Goal: Information Seeking & Learning: Check status

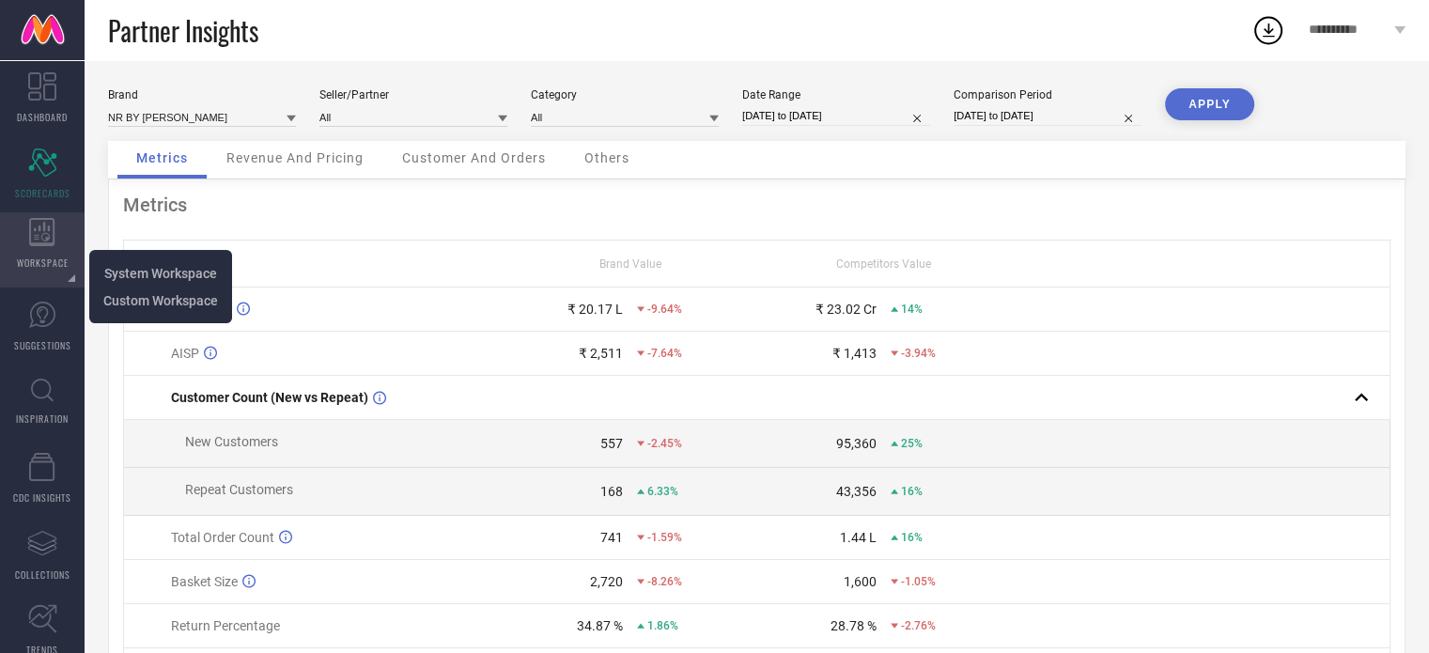
click at [49, 243] on icon at bounding box center [41, 232] width 25 height 28
click at [141, 277] on span "System Workspace" at bounding box center [160, 273] width 113 height 15
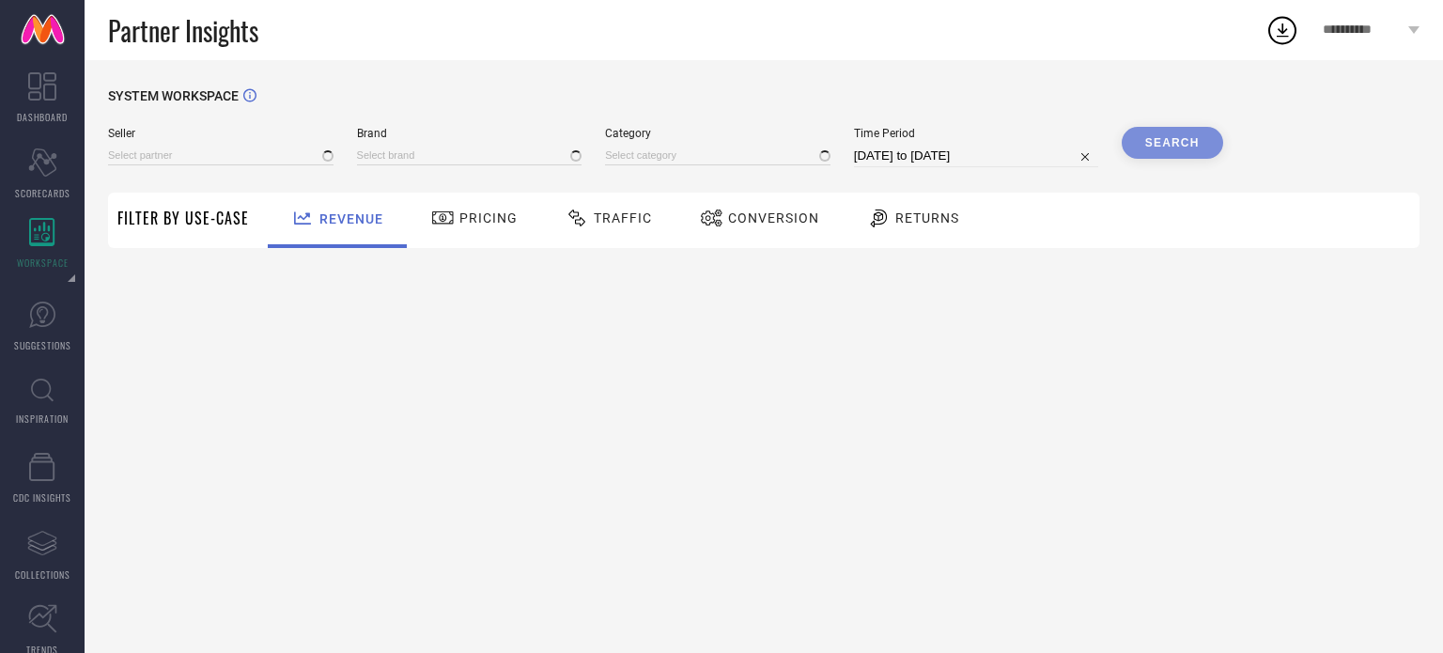
type input "All"
type input "1 STOP FASHION"
type input "All"
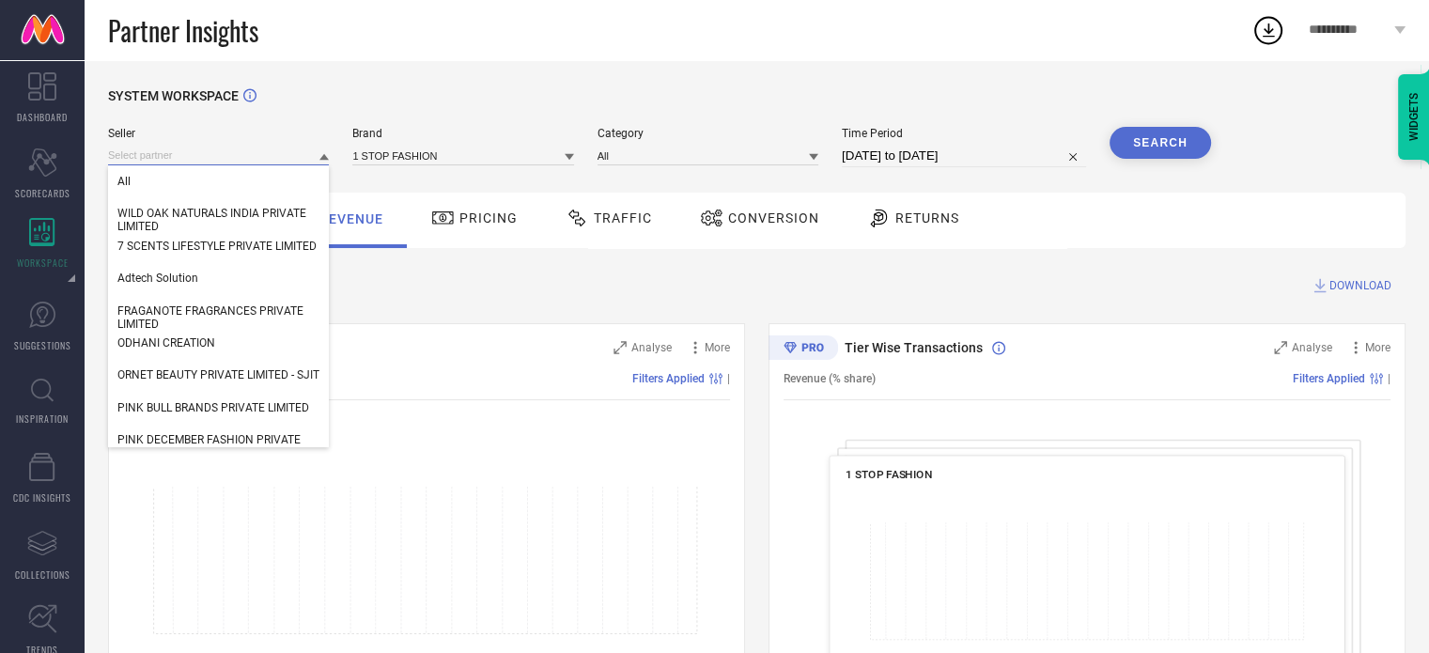
click at [263, 162] on input at bounding box center [218, 156] width 221 height 20
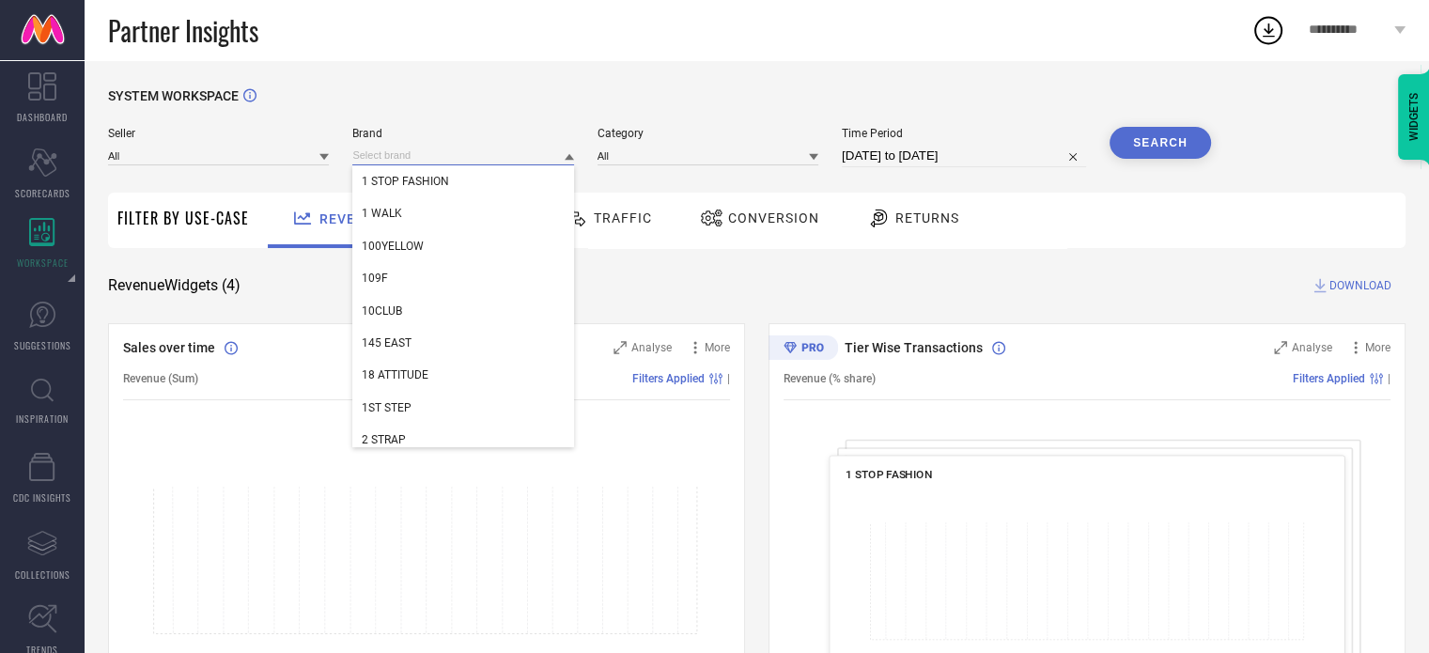
click at [425, 160] on input at bounding box center [462, 156] width 221 height 20
type input "lea cloth"
click at [410, 278] on span "LEA CLOTHING CO." at bounding box center [410, 277] width 97 height 13
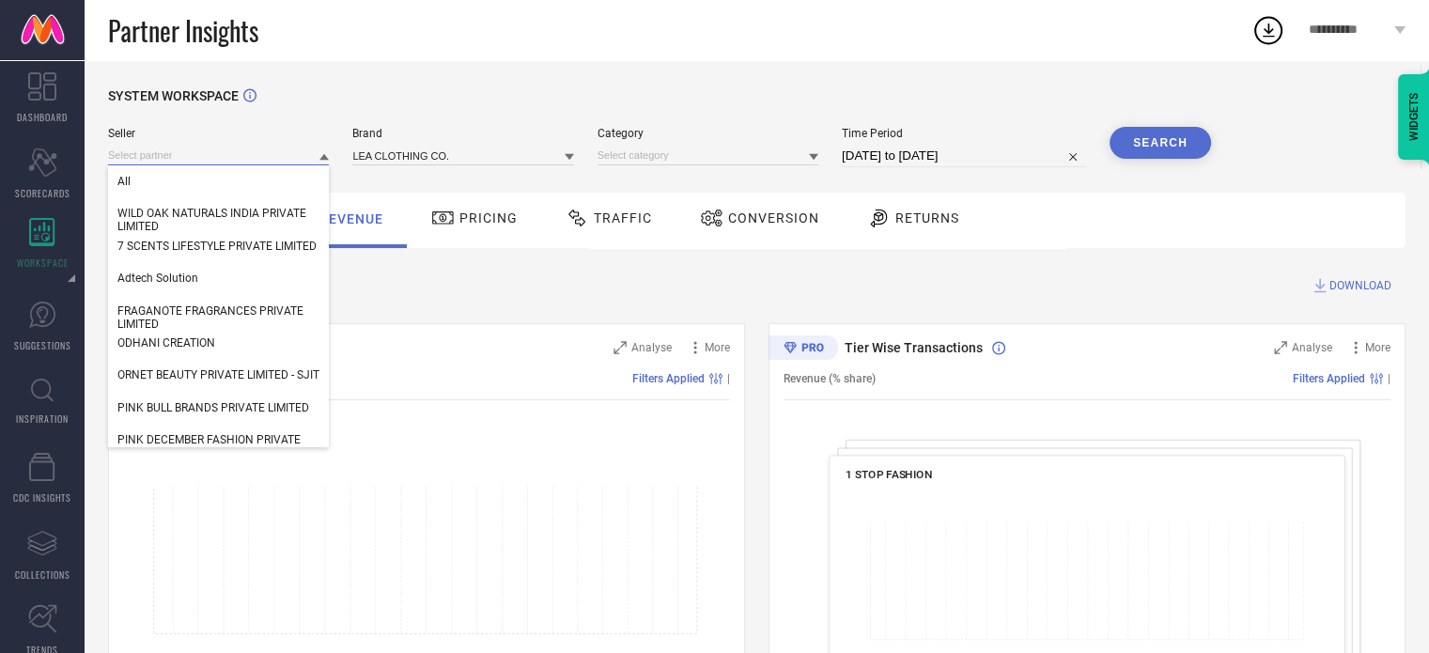
click at [236, 153] on input at bounding box center [218, 156] width 221 height 20
click at [139, 179] on div "All" at bounding box center [218, 181] width 221 height 32
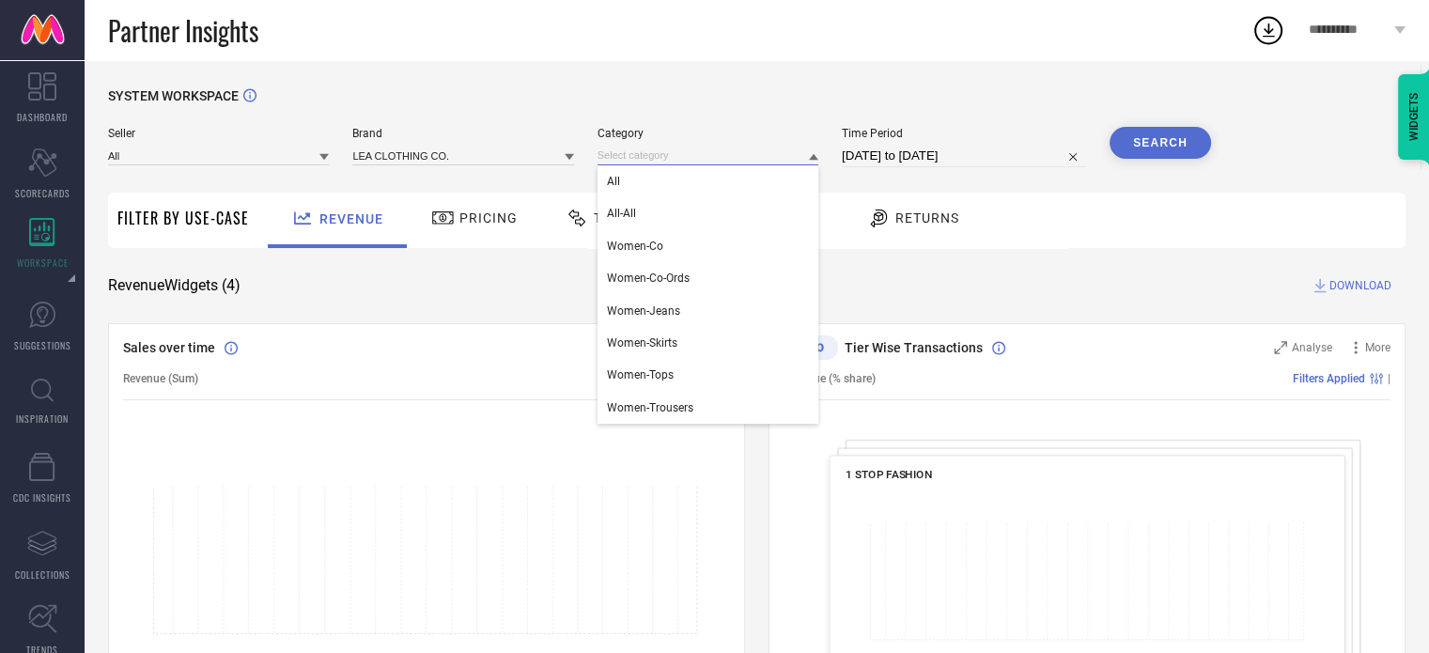
click at [682, 155] on input at bounding box center [707, 156] width 221 height 20
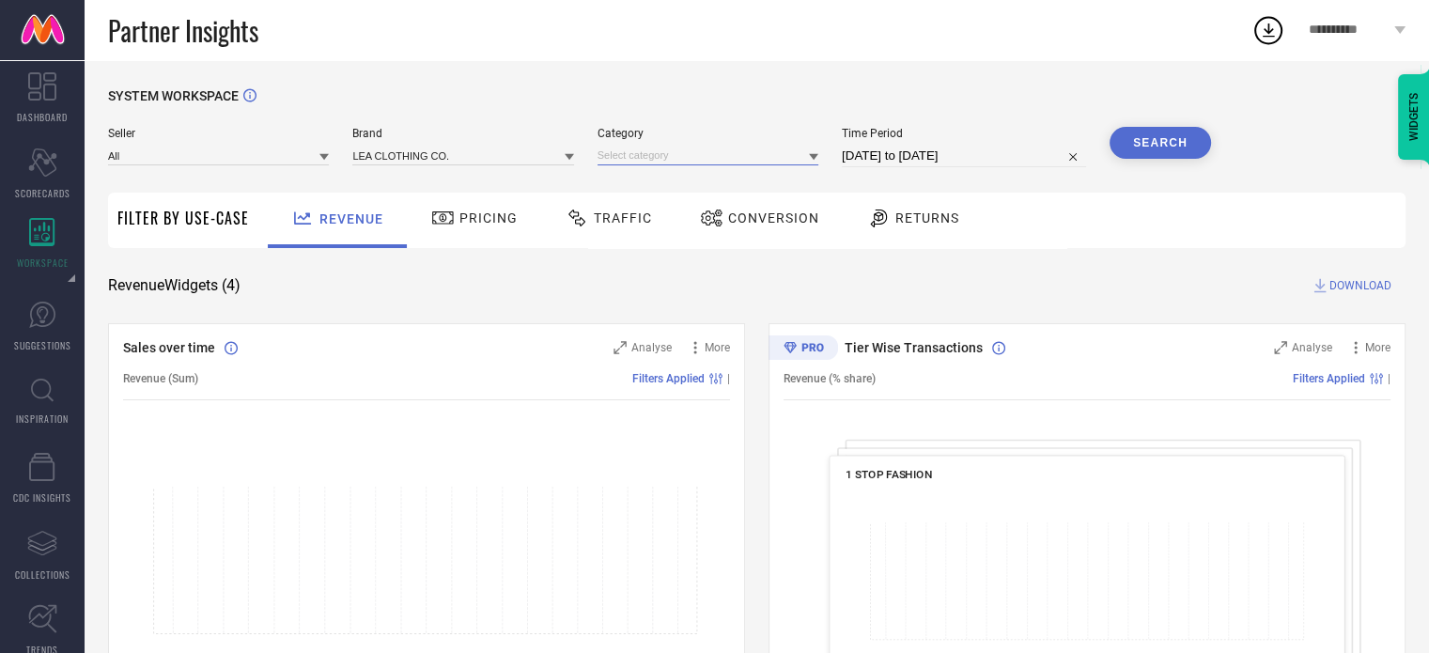
click at [646, 157] on input at bounding box center [707, 156] width 221 height 20
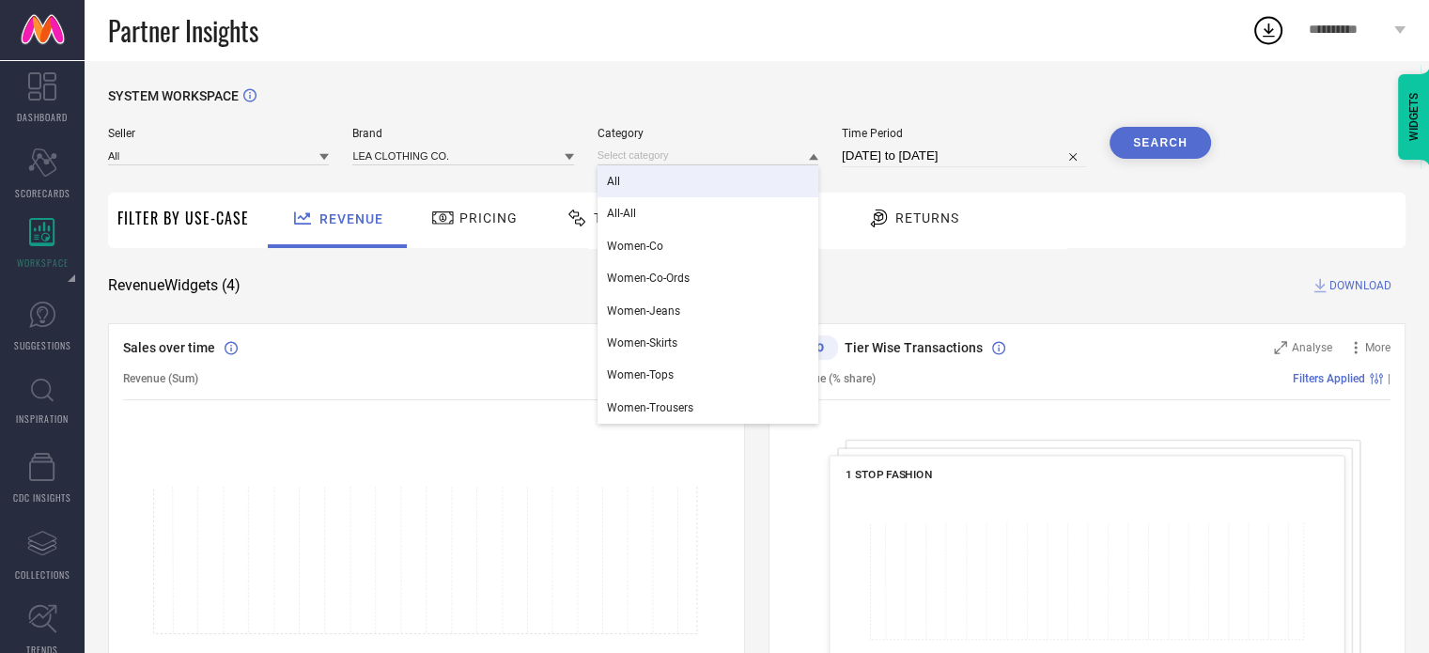
click at [627, 182] on div "All" at bounding box center [707, 181] width 221 height 32
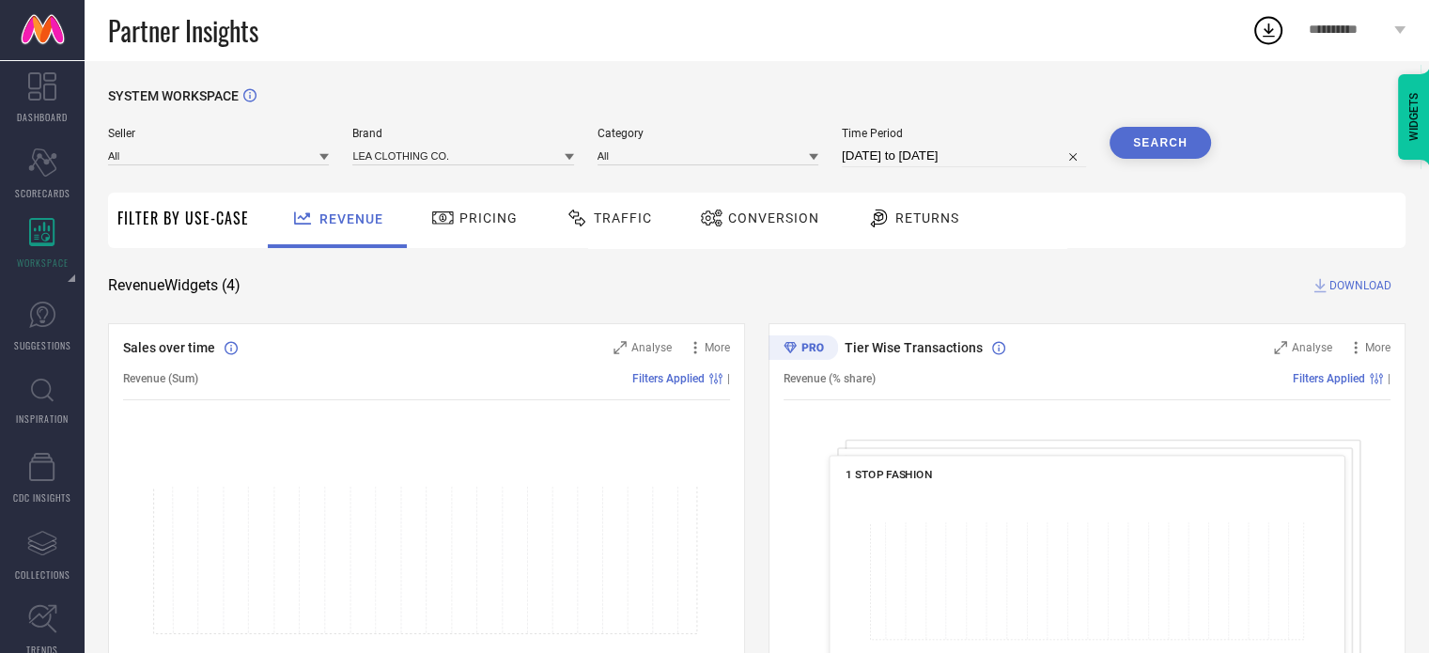
select select "6"
select select "2025"
select select "7"
select select "2025"
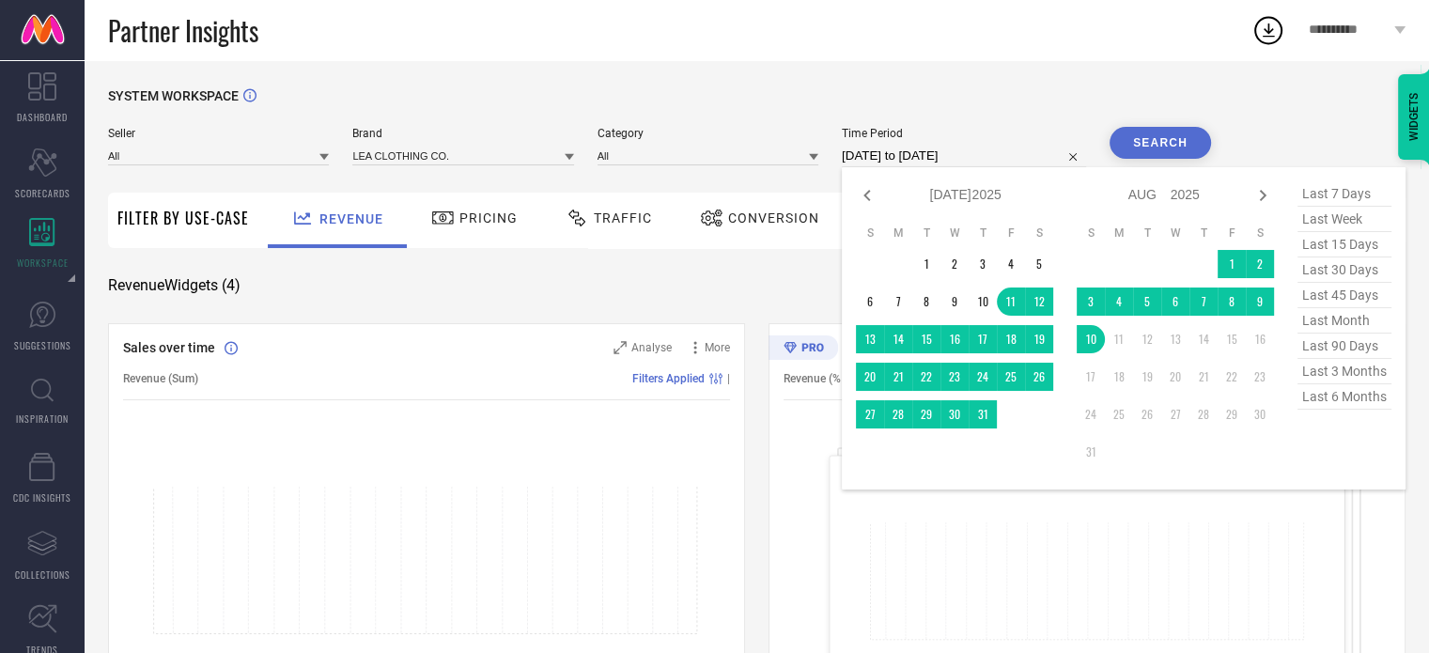
click at [976, 158] on input "[DATE] to [DATE]" at bounding box center [964, 156] width 244 height 23
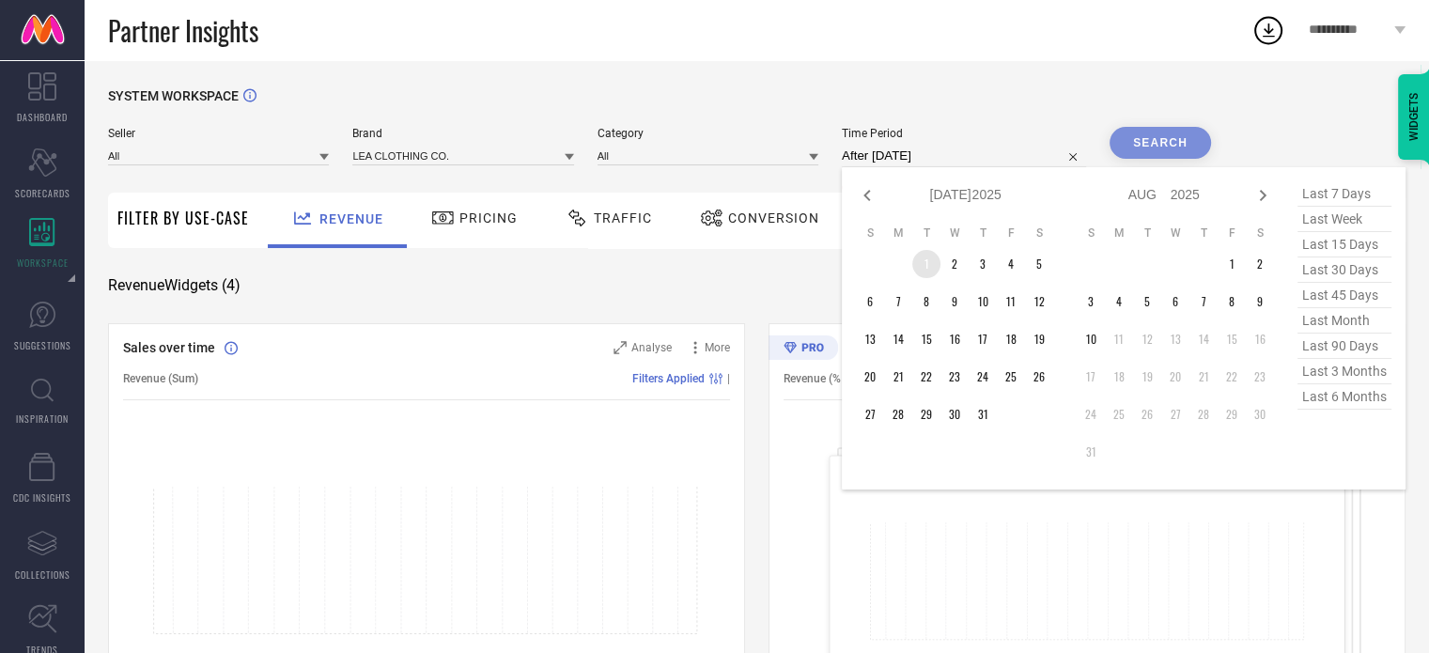
click at [924, 272] on td "1" at bounding box center [926, 264] width 28 height 28
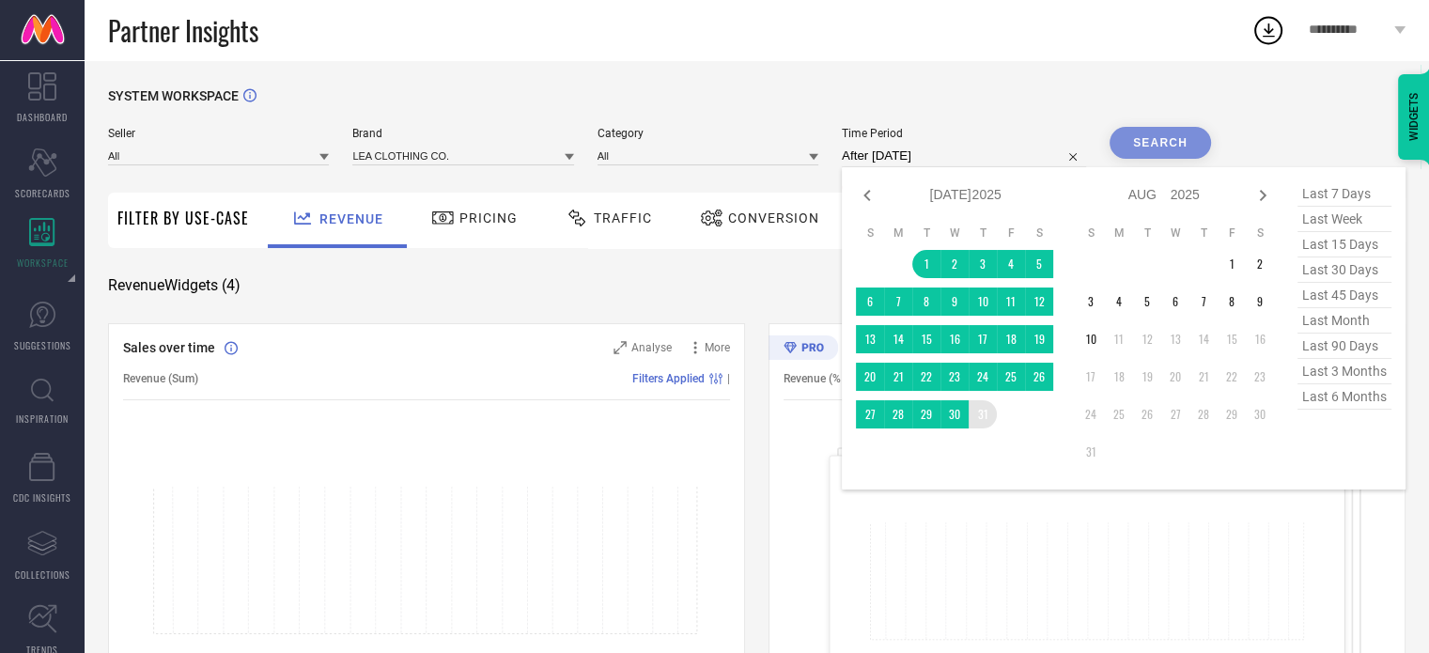
type input "[DATE] to [DATE]"
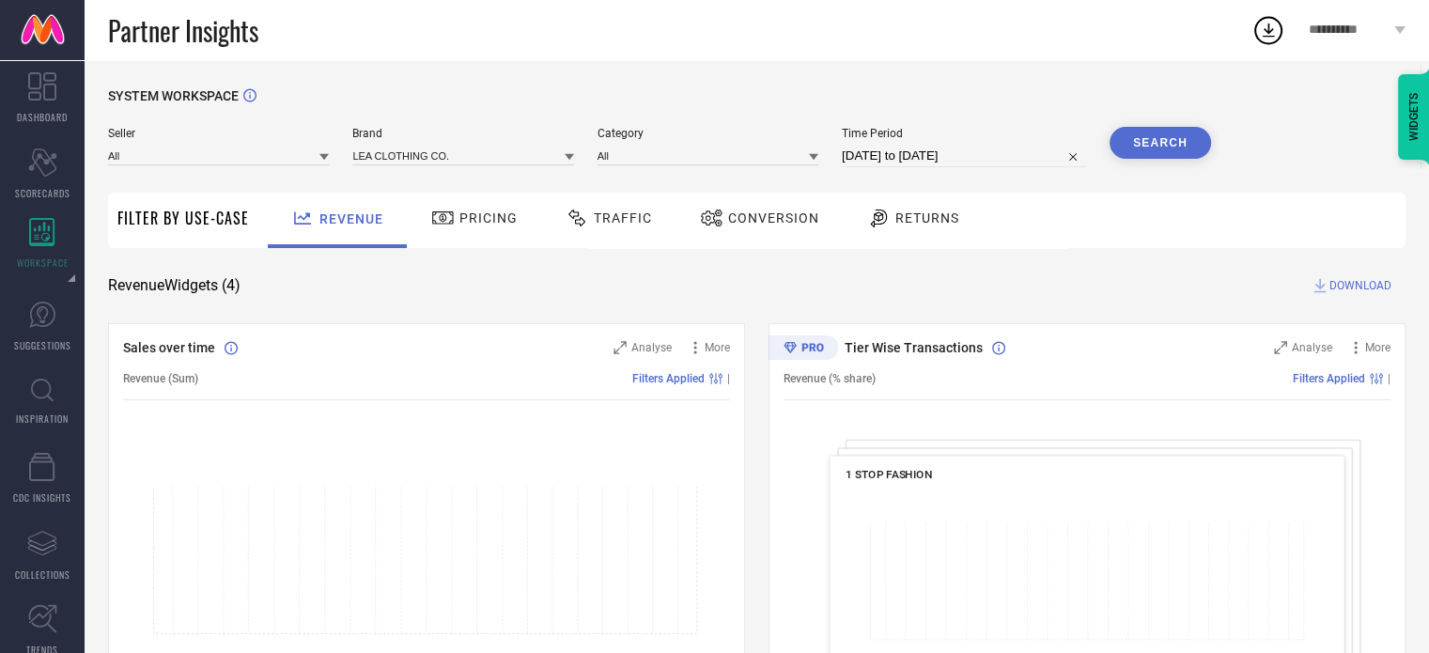
click at [1157, 145] on button "Search" at bounding box center [1159, 143] width 101 height 32
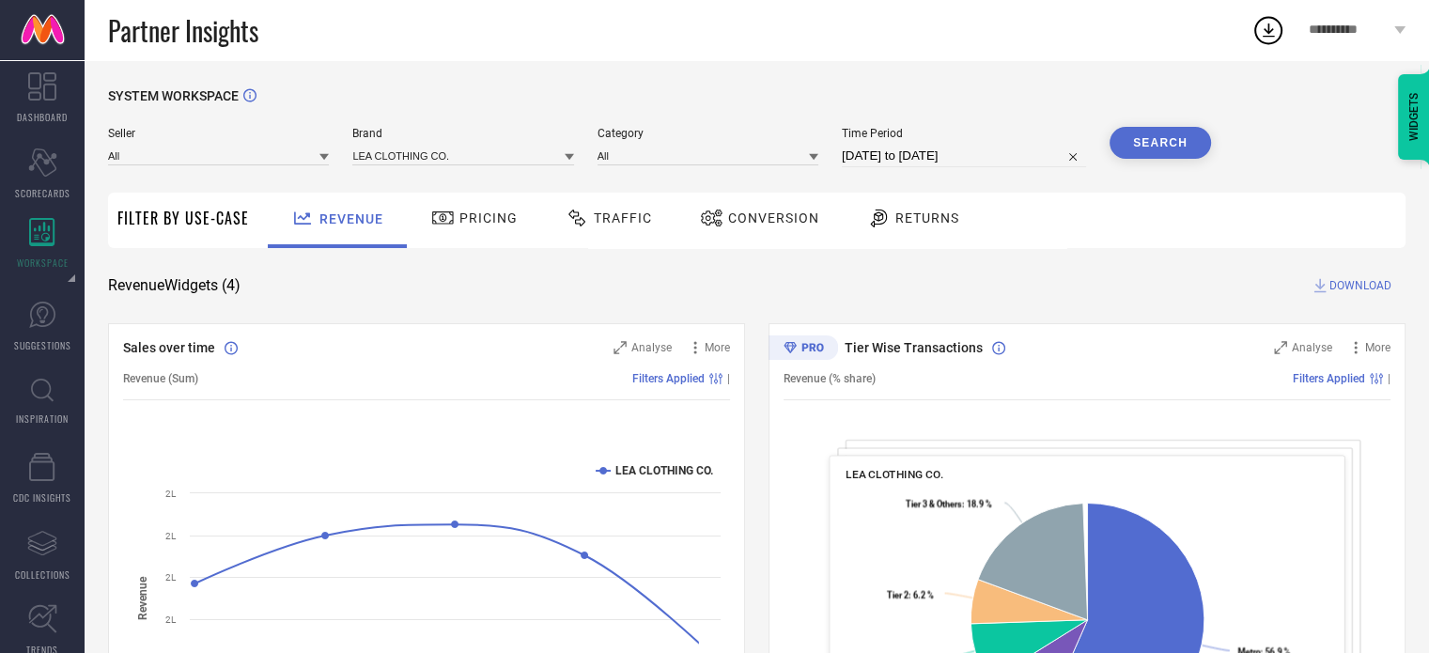
click at [940, 225] on span "Returns" at bounding box center [927, 217] width 64 height 15
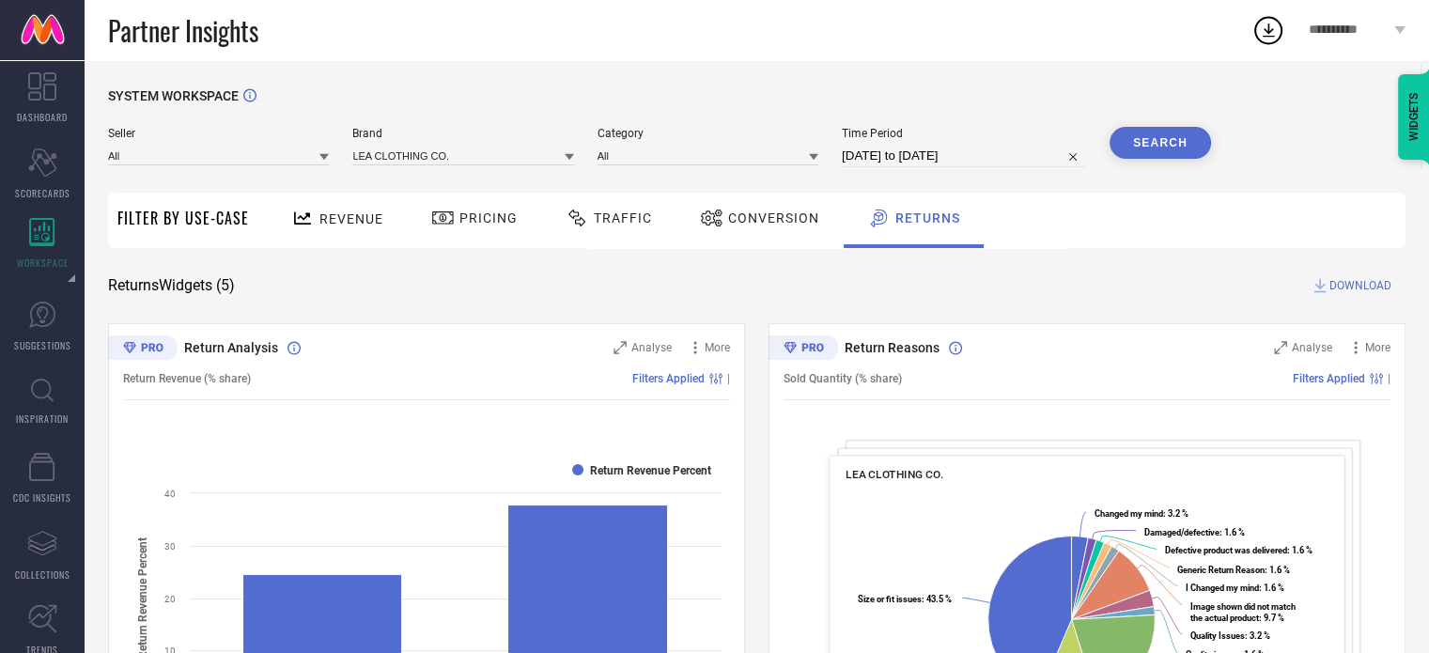
click at [349, 221] on span "Revenue" at bounding box center [351, 218] width 64 height 15
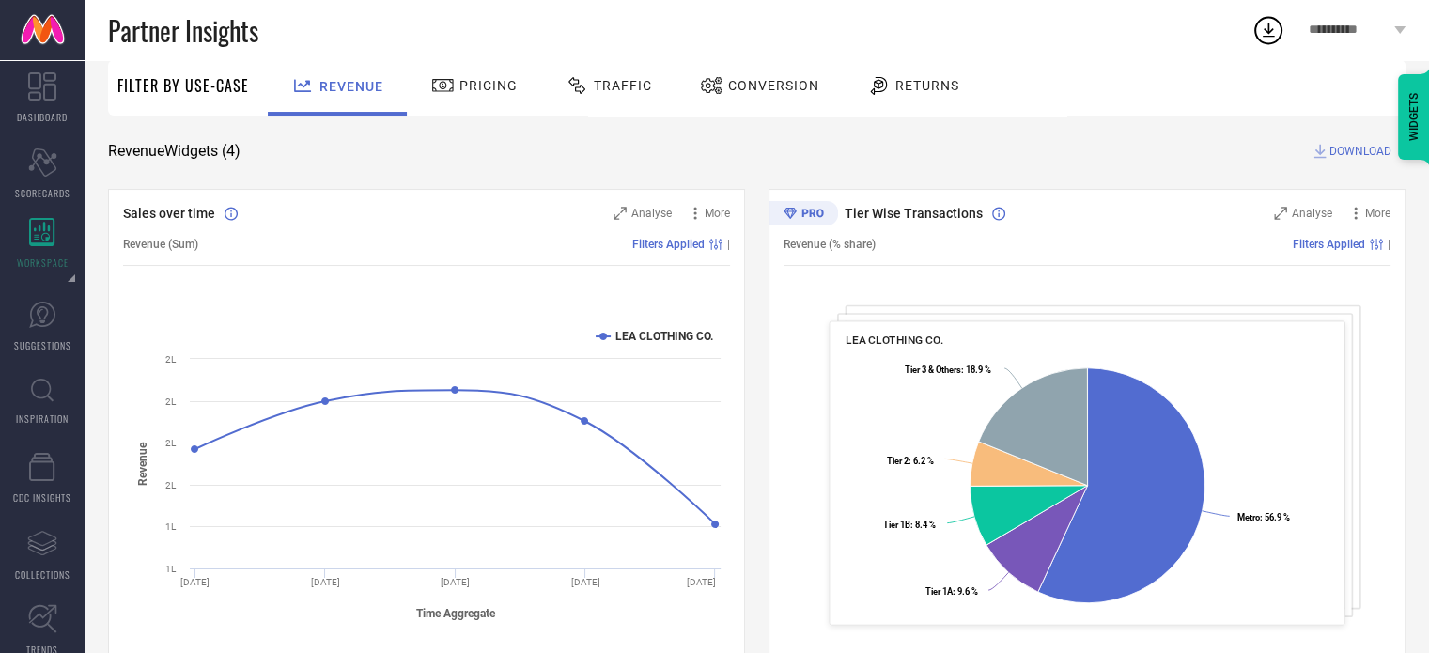
scroll to position [132, 0]
click at [493, 92] on span "Pricing" at bounding box center [488, 85] width 58 height 15
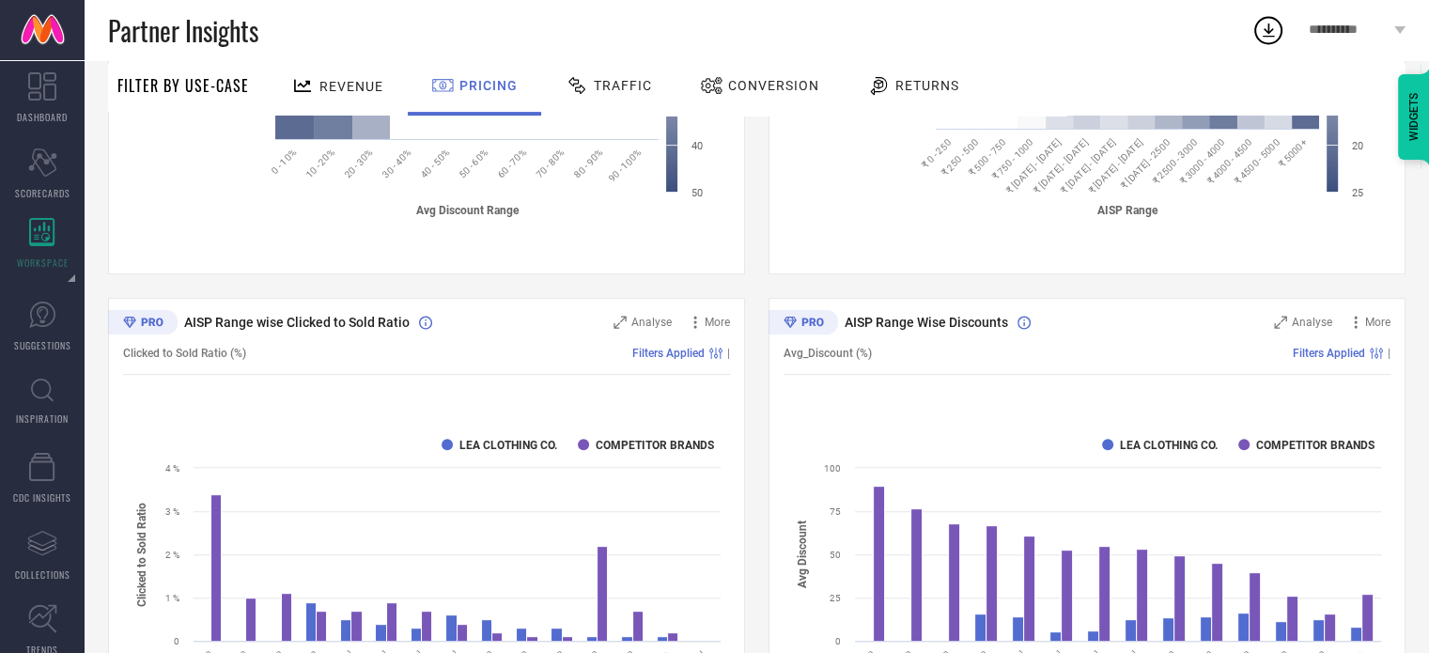
scroll to position [402, 0]
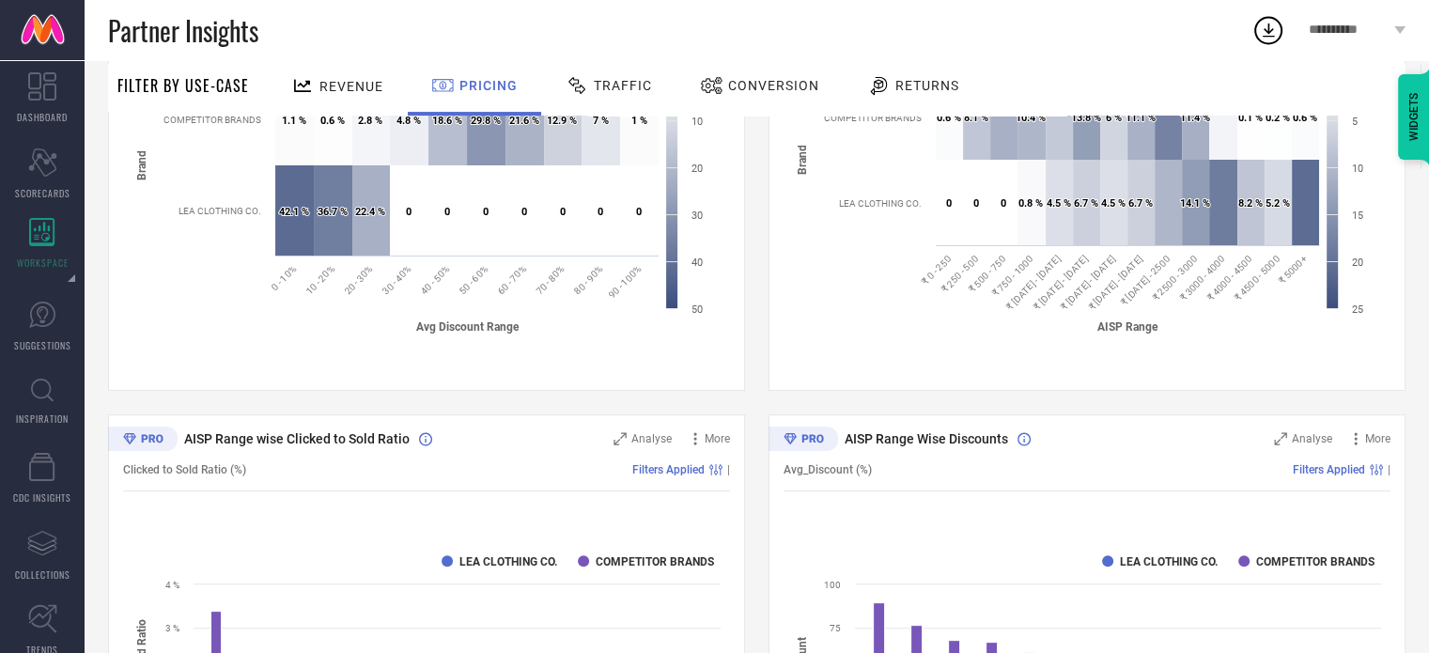
click at [614, 93] on div "Traffic" at bounding box center [609, 86] width 96 height 32
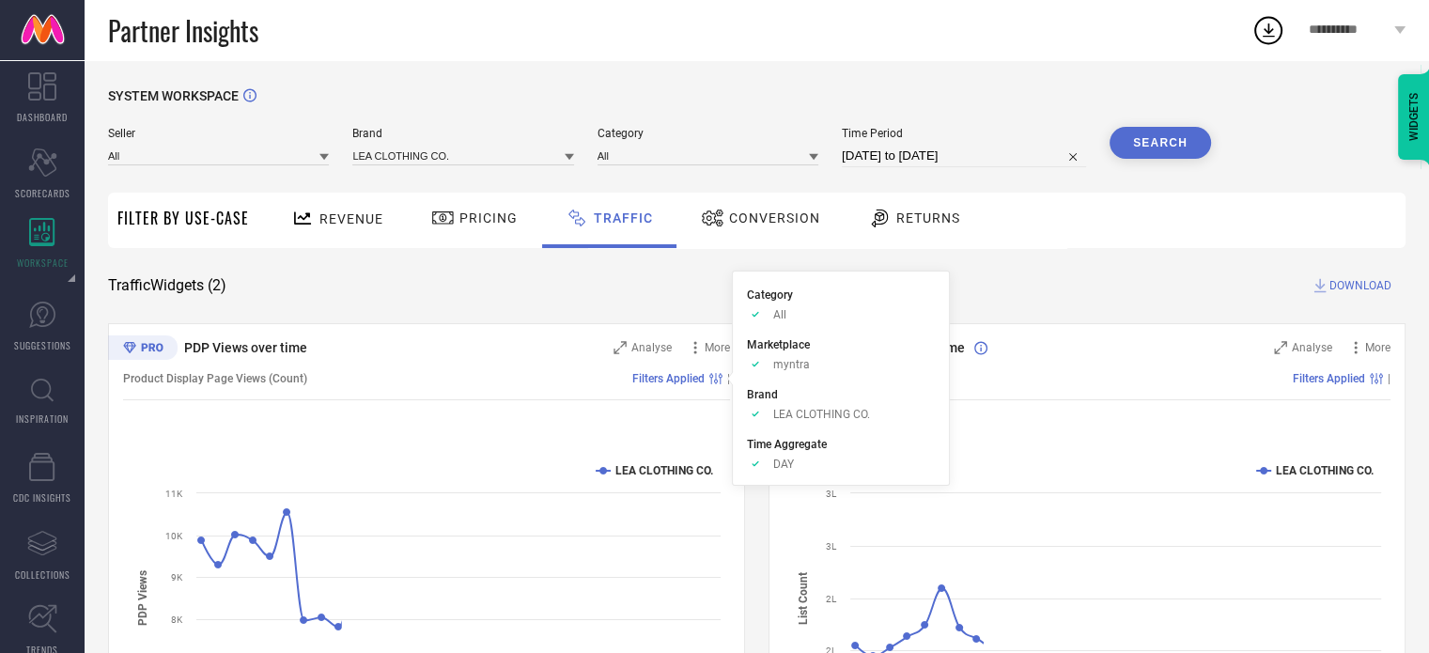
scroll to position [169, 0]
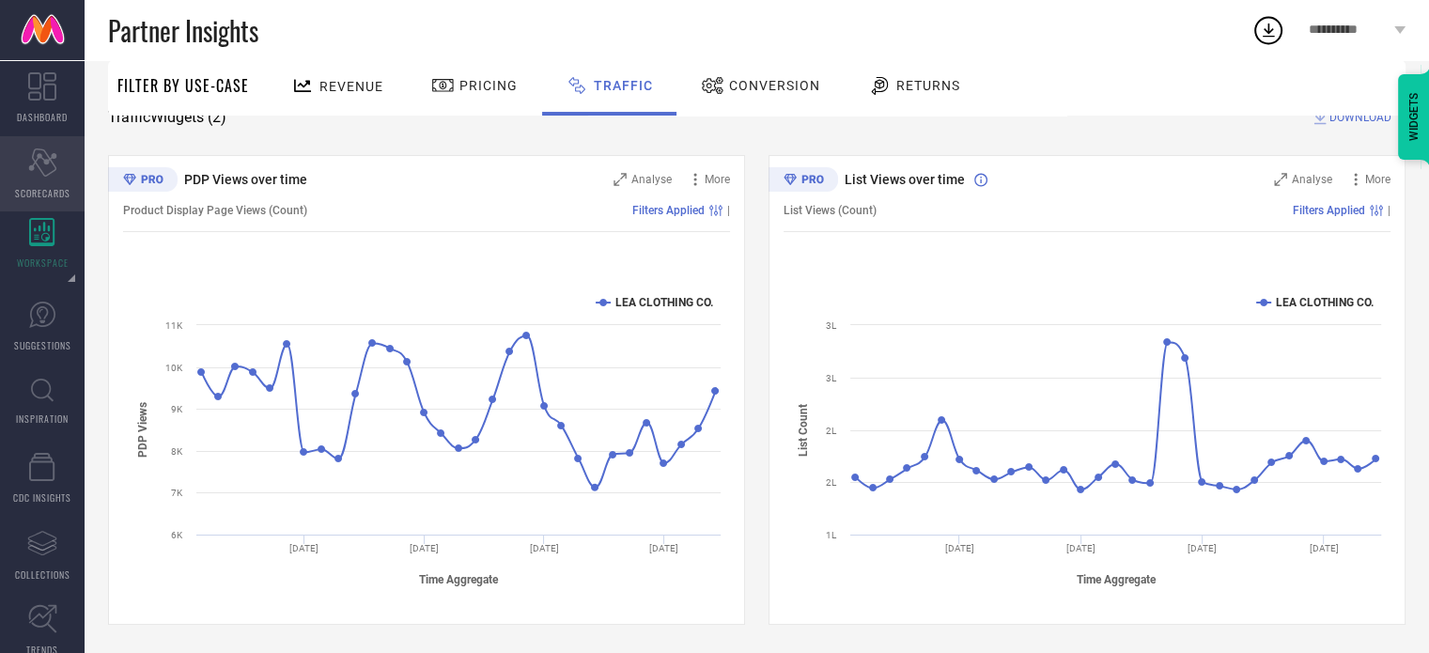
click at [23, 172] on div "Scorecard SCORECARDS" at bounding box center [42, 173] width 85 height 75
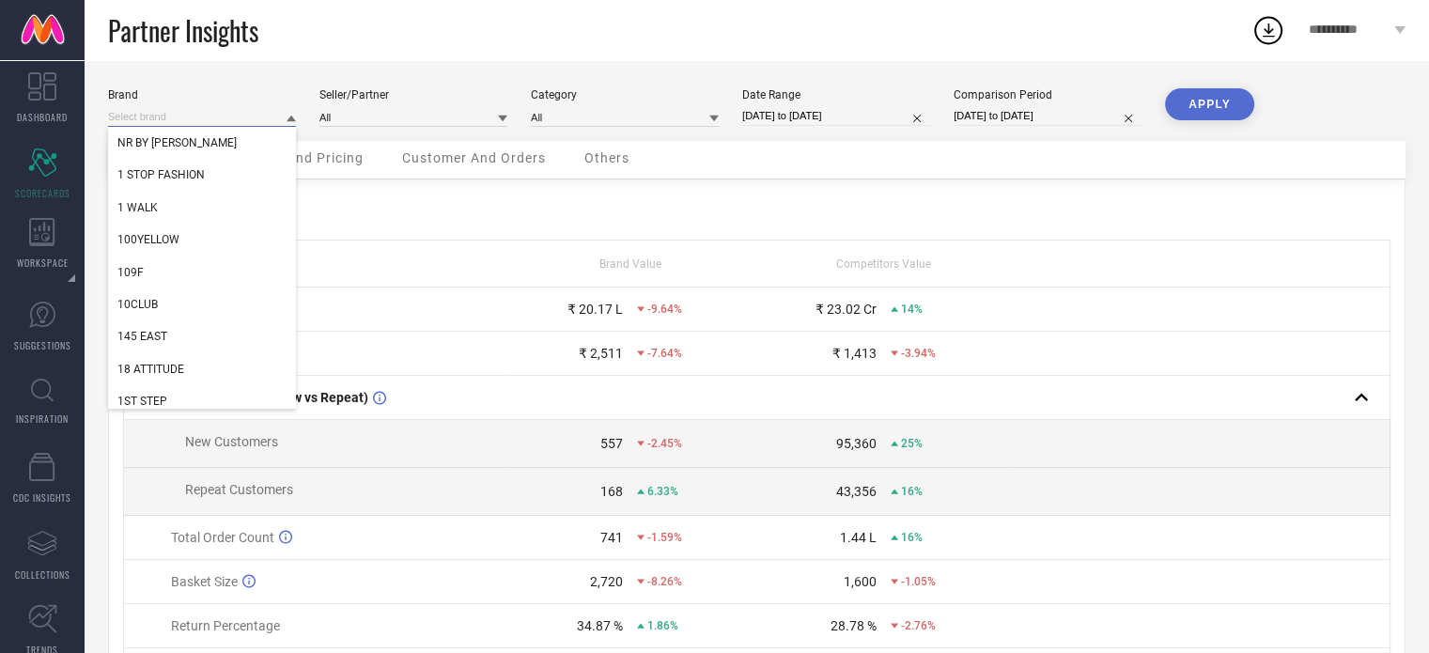
click at [254, 119] on input at bounding box center [202, 117] width 188 height 20
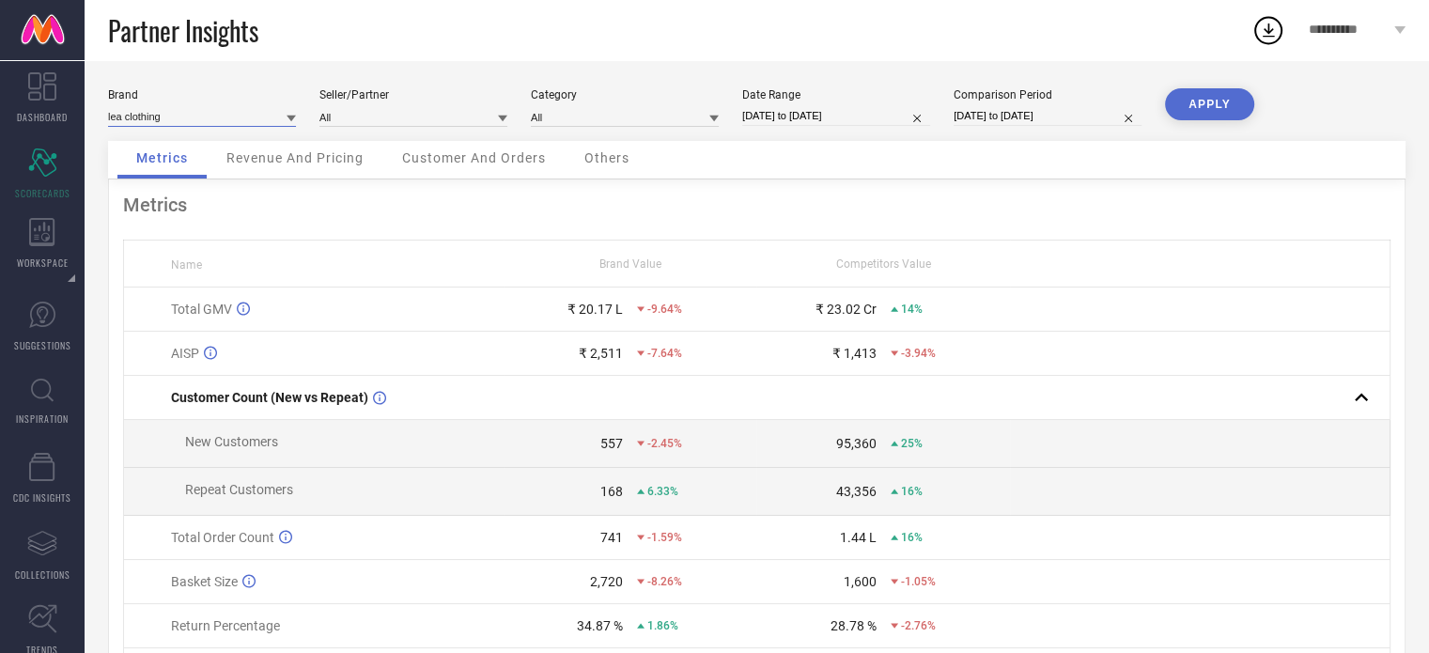
type input "lea clothing"
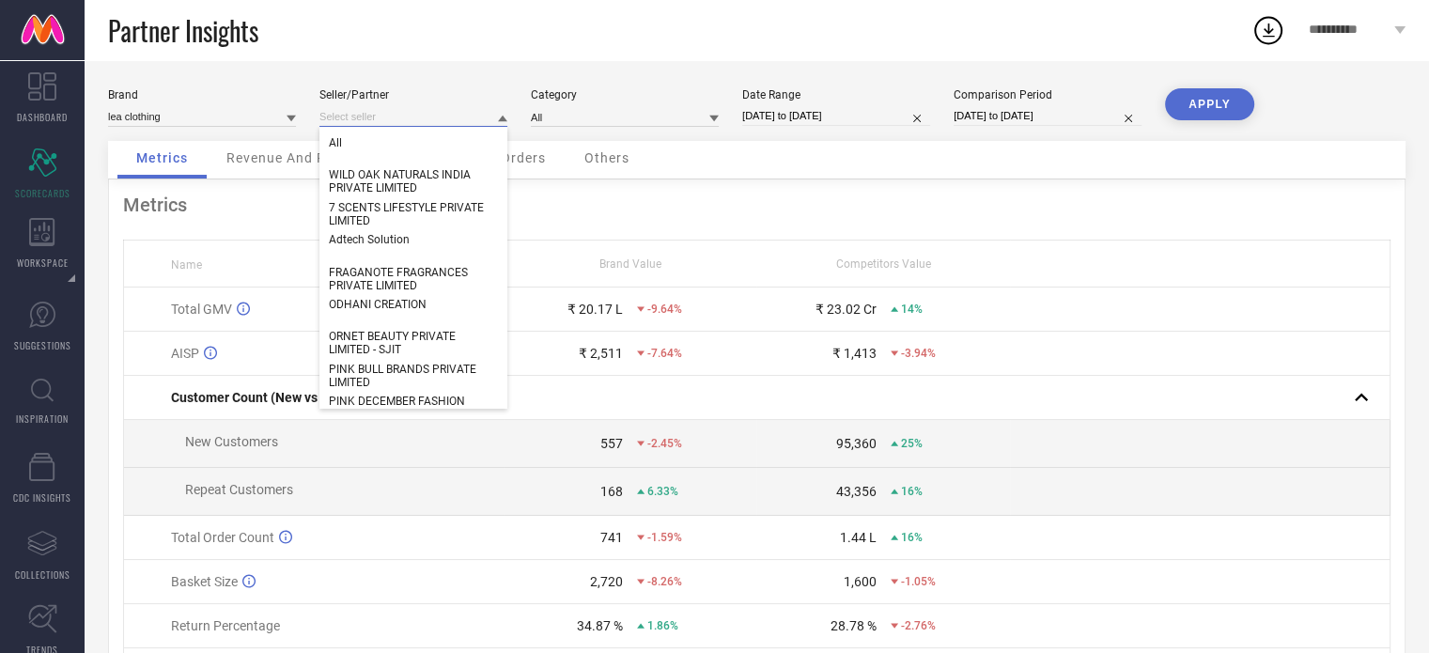
click at [361, 116] on input at bounding box center [413, 117] width 188 height 20
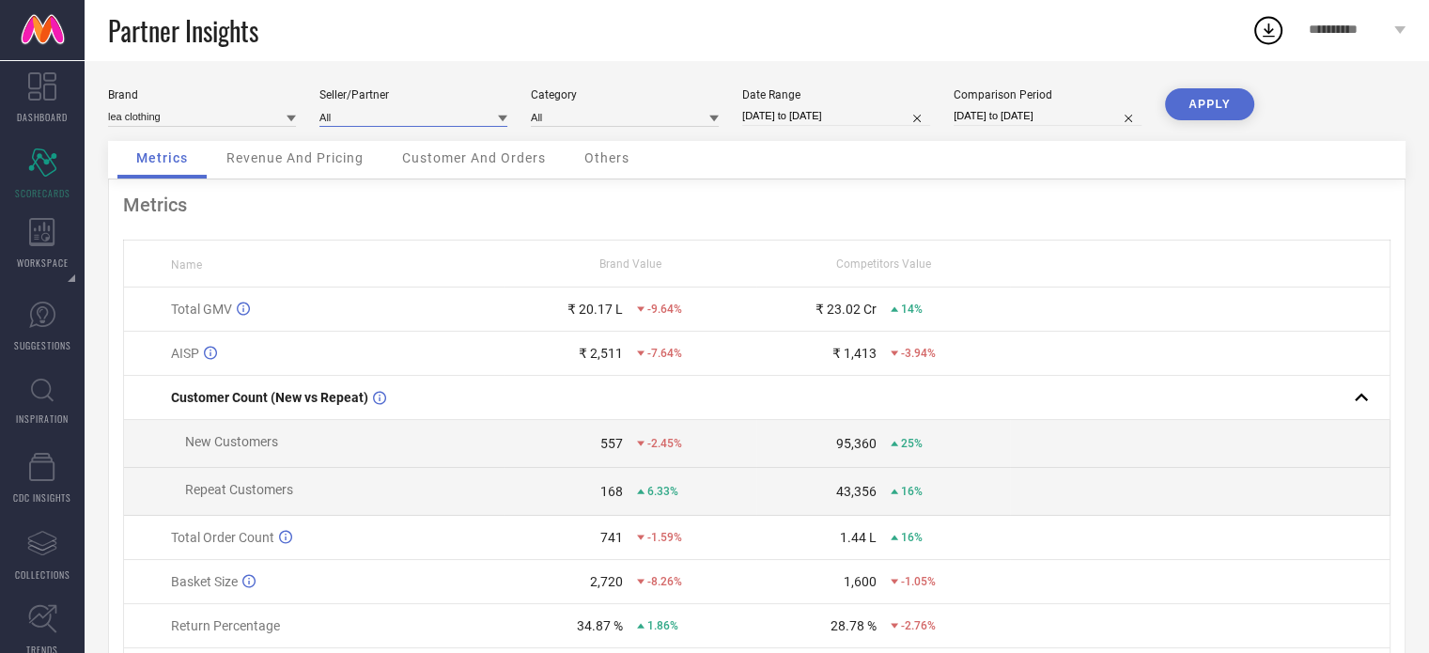
click at [361, 117] on input at bounding box center [413, 117] width 188 height 20
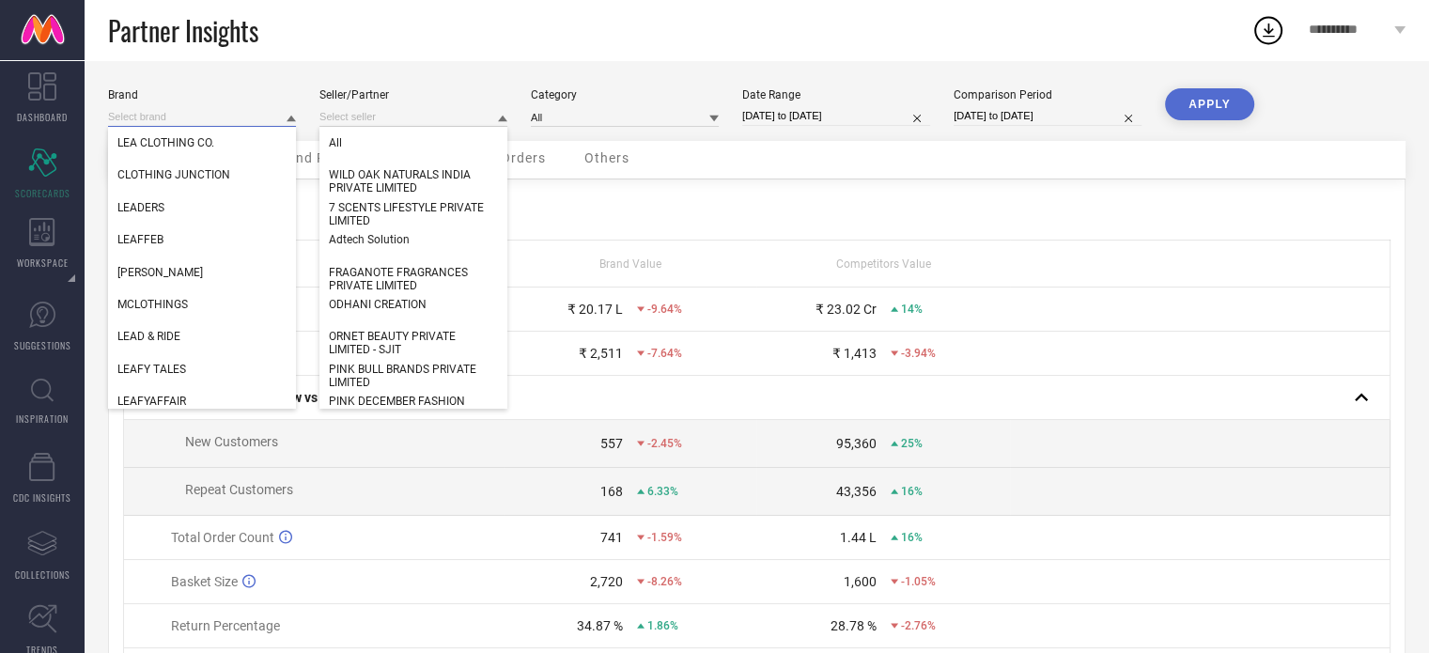
click at [233, 113] on input at bounding box center [202, 117] width 188 height 20
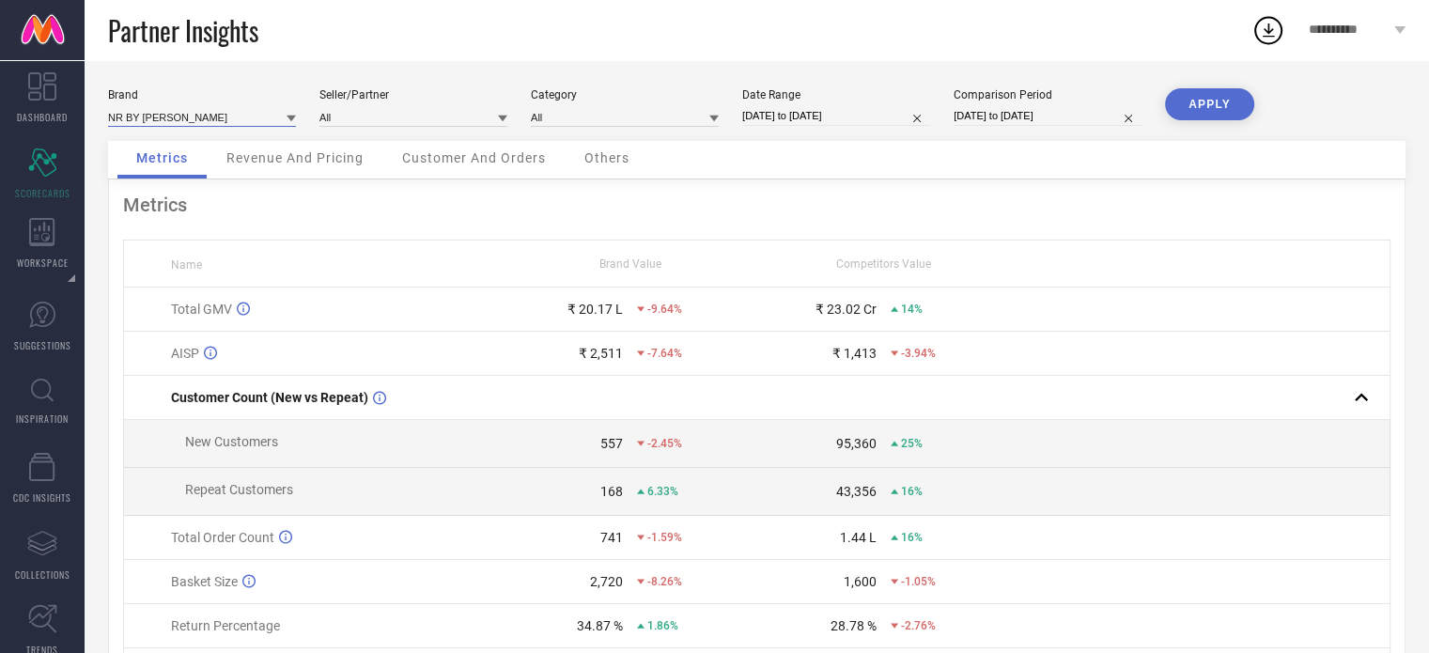
click at [233, 113] on input at bounding box center [202, 117] width 188 height 20
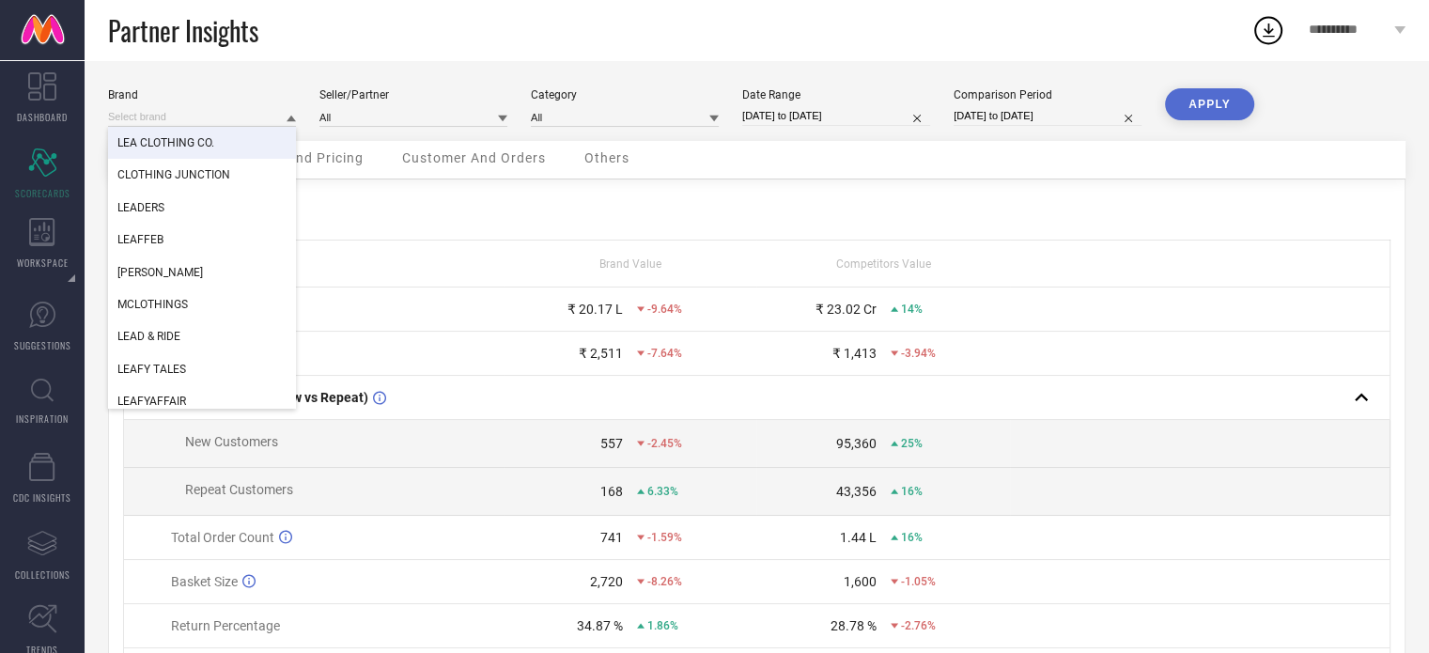
click at [214, 148] on div "LEA CLOTHING CO." at bounding box center [202, 143] width 188 height 32
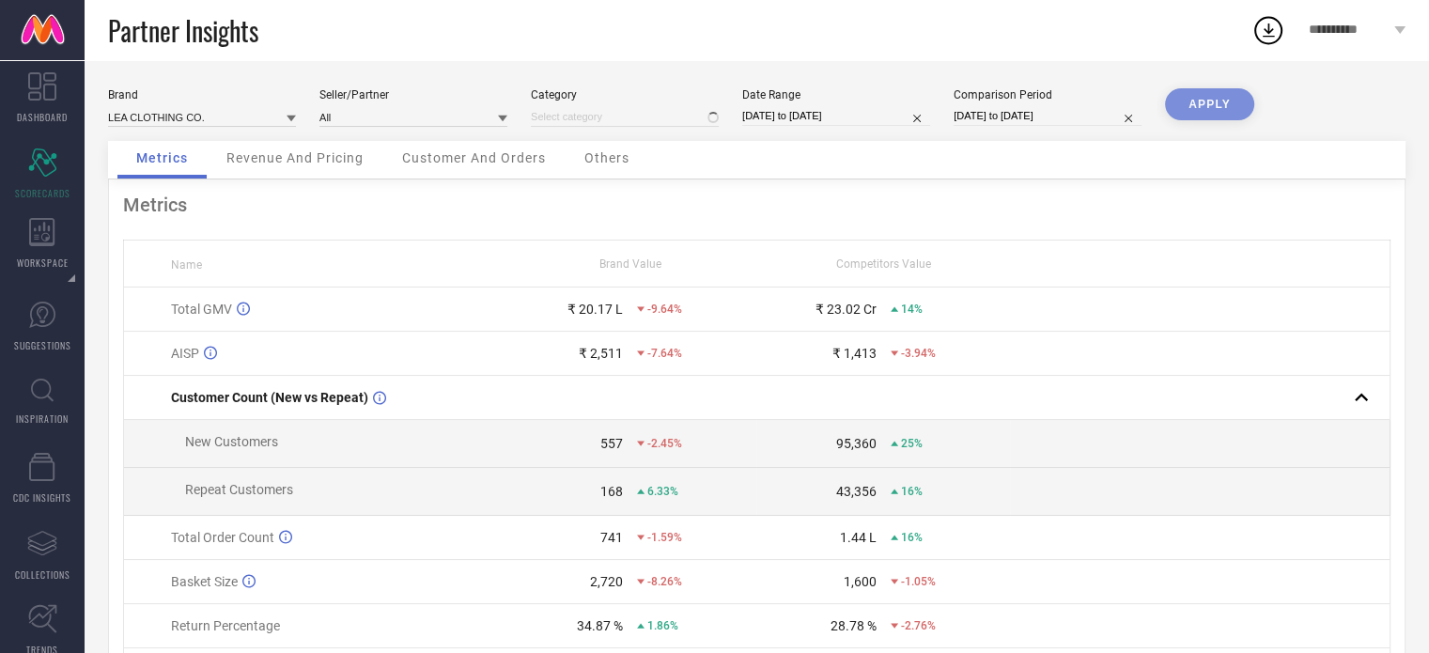
type input "All"
click at [827, 110] on input "[DATE] to [DATE]" at bounding box center [836, 116] width 188 height 20
select select "5"
select select "2025"
select select "6"
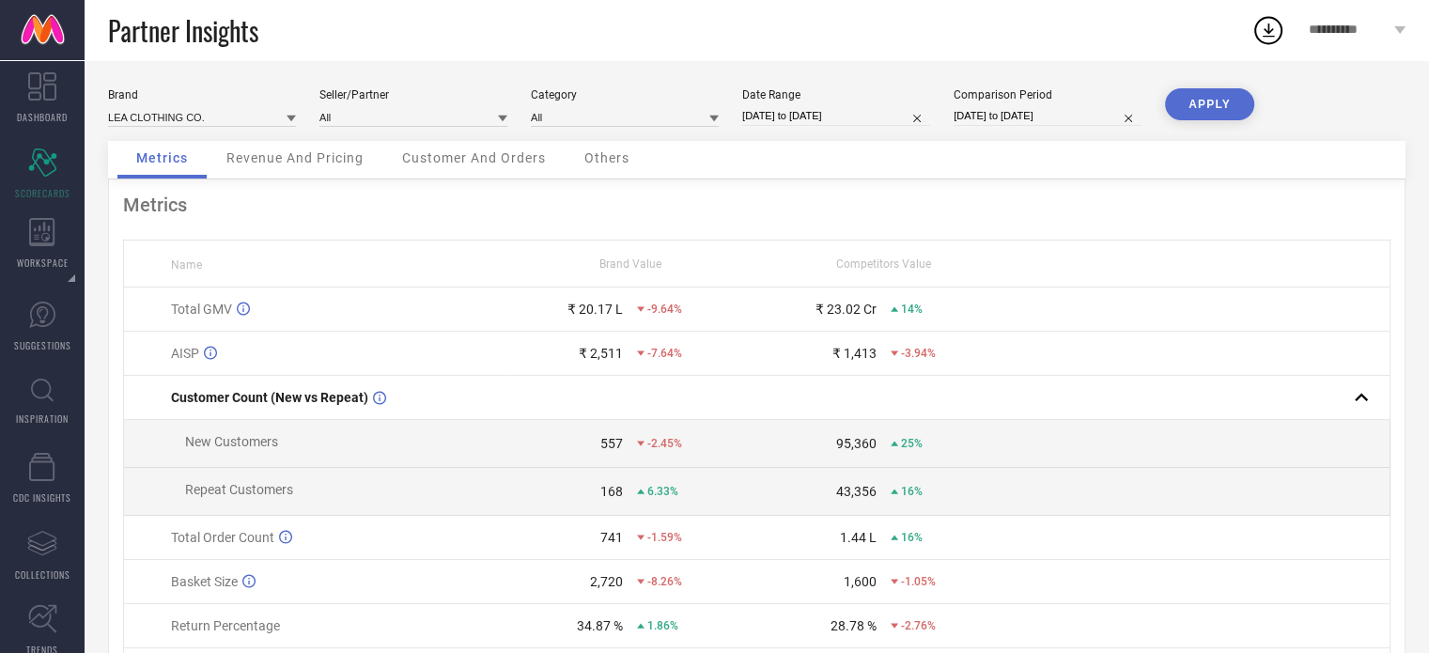
select select "2025"
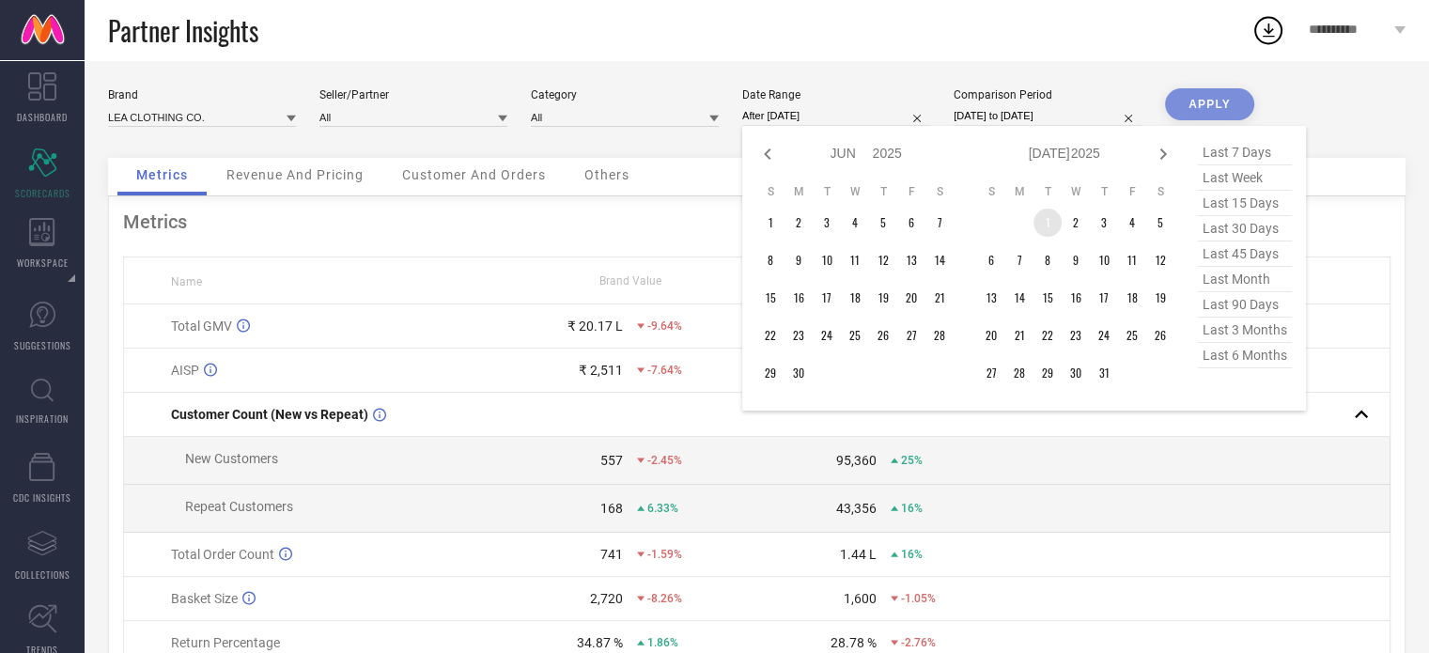
click at [1048, 228] on td "1" at bounding box center [1047, 223] width 28 height 28
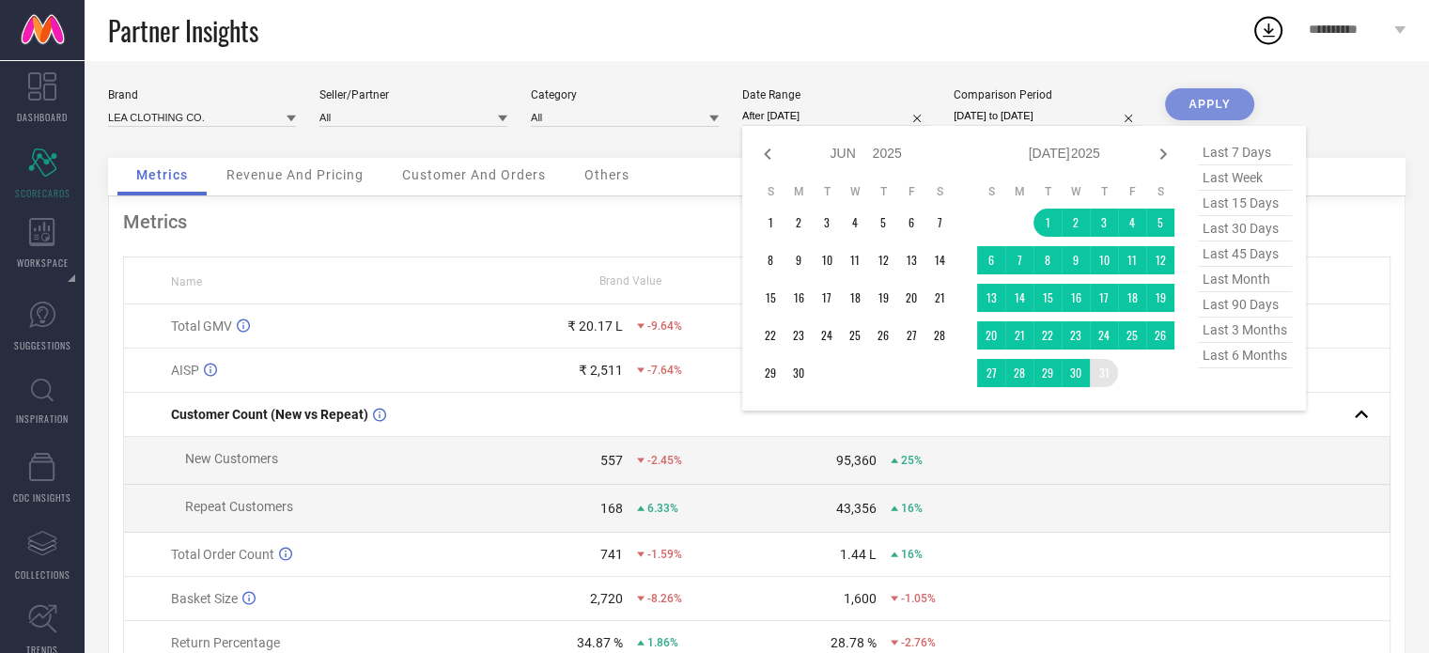
type input "[DATE] to [DATE]"
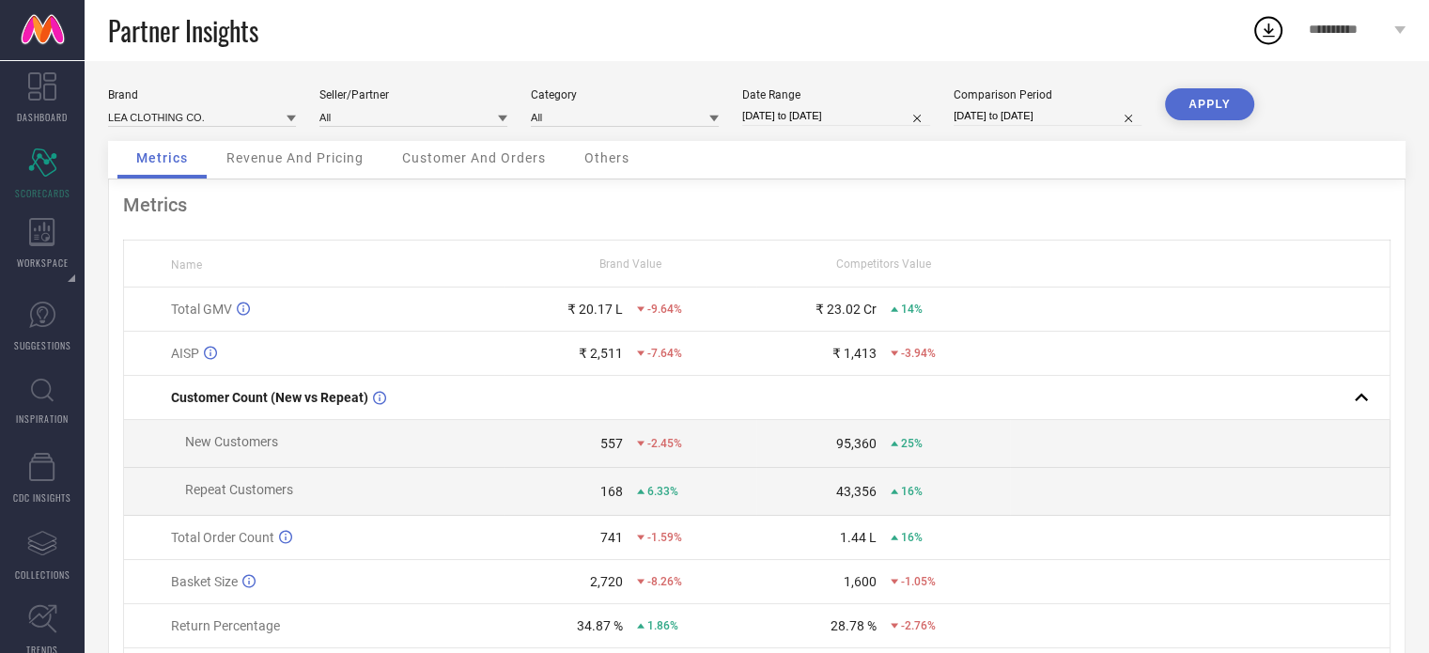
click at [1229, 110] on button "APPLY" at bounding box center [1209, 104] width 89 height 32
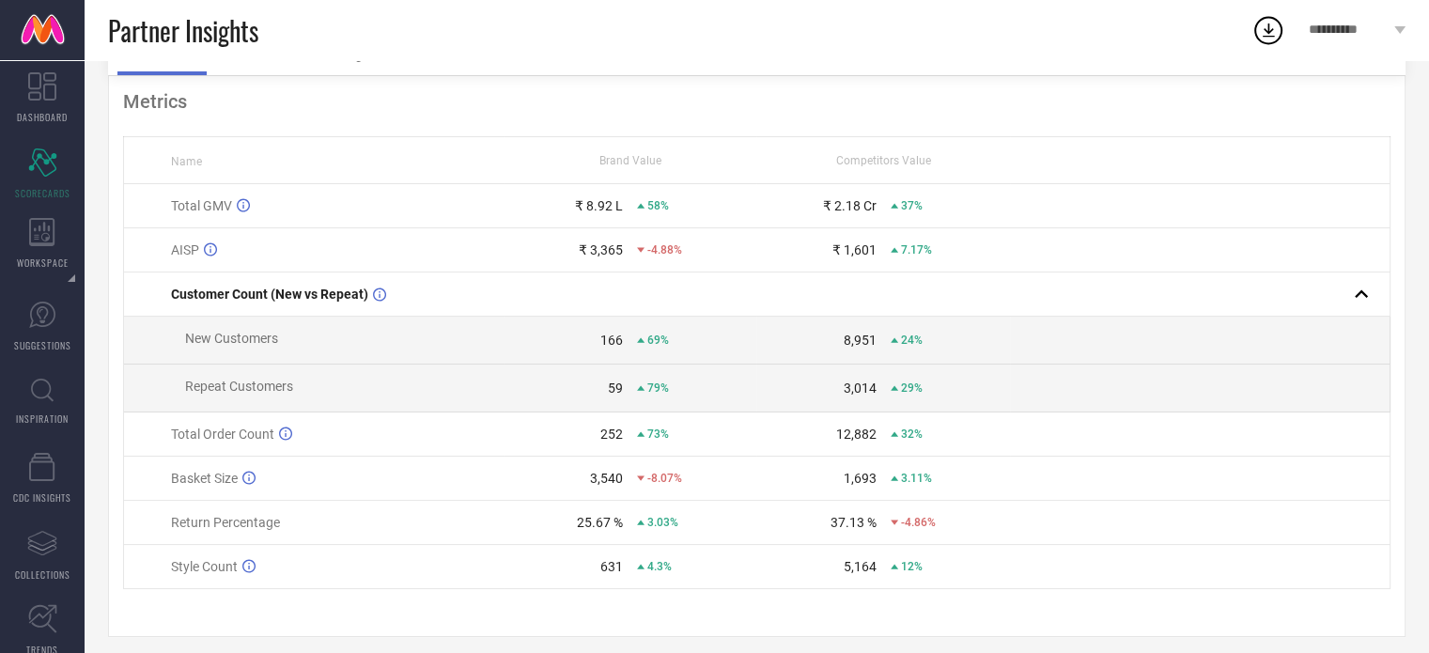
scroll to position [123, 0]
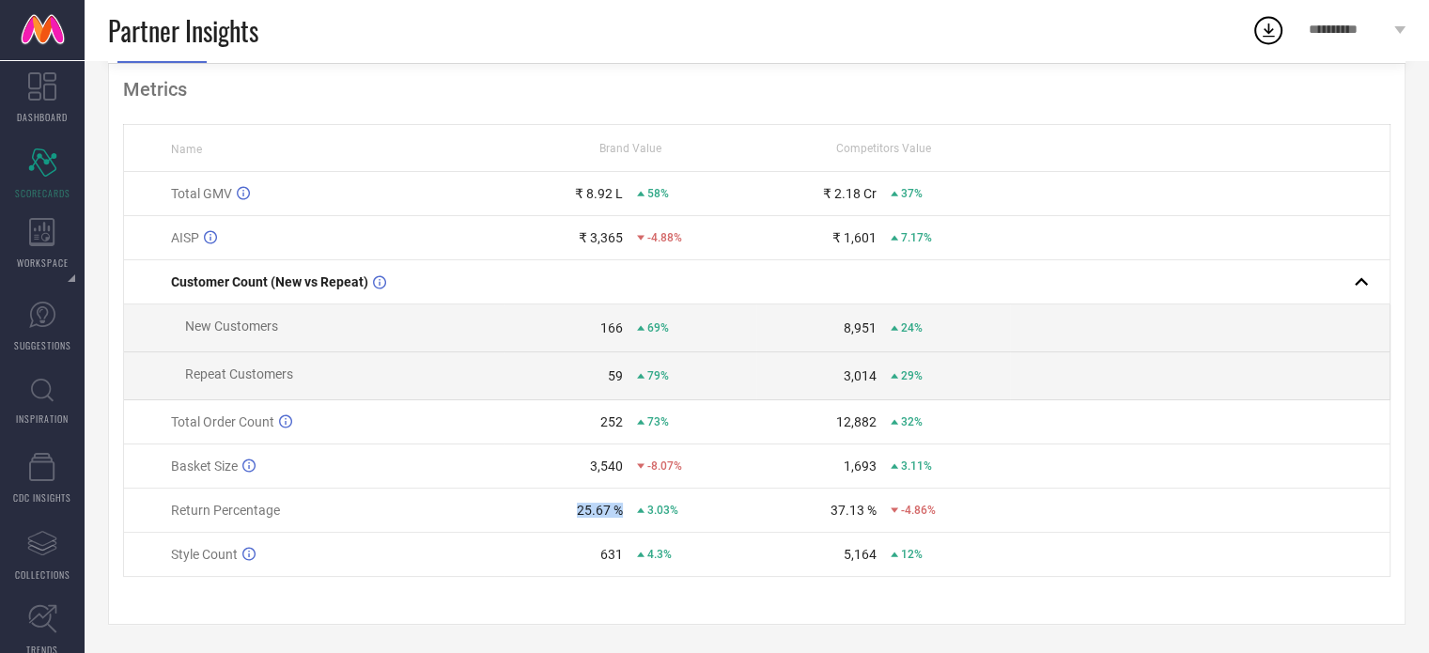
drag, startPoint x: 559, startPoint y: 503, endPoint x: 638, endPoint y: 518, distance: 80.1
click at [638, 518] on td "25.67 % 3.03%" at bounding box center [630, 510] width 254 height 44
